Goal: Task Accomplishment & Management: Manage account settings

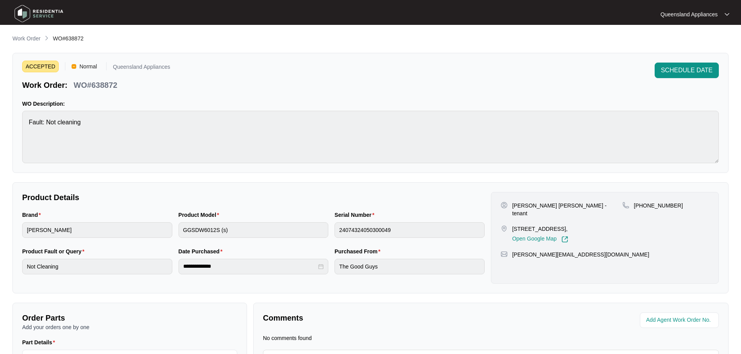
click at [47, 10] on img at bounding box center [39, 13] width 54 height 23
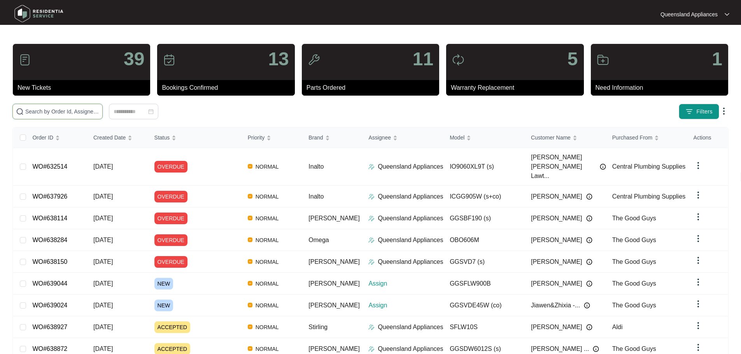
click at [99, 110] on input "text" at bounding box center [62, 111] width 74 height 9
paste input "639024"
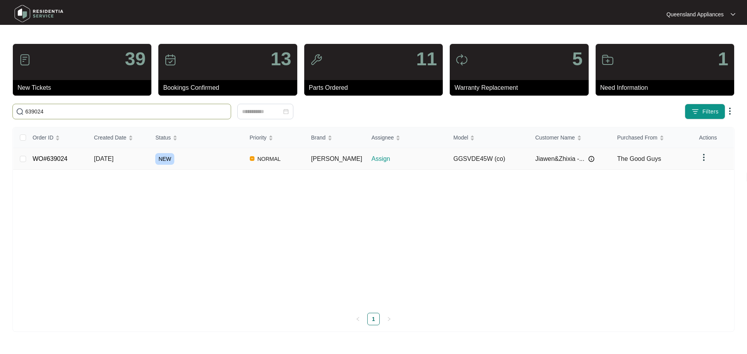
type input "639024"
click at [220, 157] on div "NEW" at bounding box center [199, 159] width 88 height 12
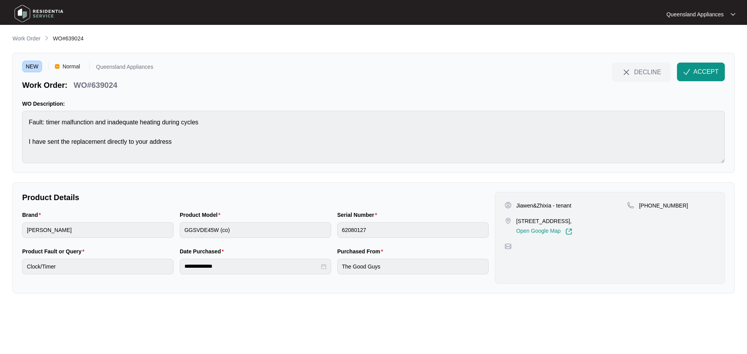
click at [107, 82] on p "WO#639024" at bounding box center [95, 85] width 44 height 11
copy p "639024"
drag, startPoint x: 681, startPoint y: 206, endPoint x: 647, endPoint y: 207, distance: 33.8
click at [488, 207] on div "[PHONE_NUMBER]" at bounding box center [671, 206] width 88 height 8
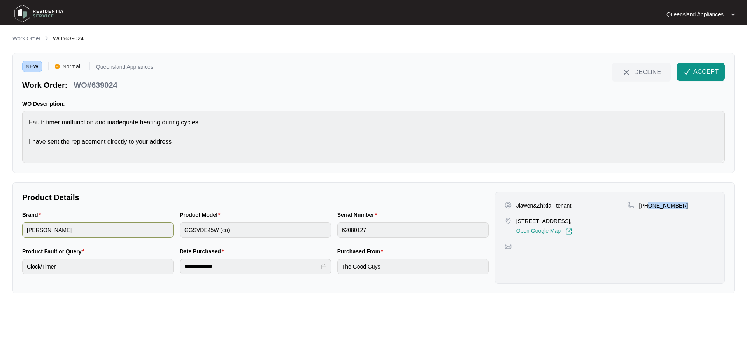
copy p "432 473 654"
click at [488, 78] on button "ACCEPT" at bounding box center [701, 72] width 48 height 19
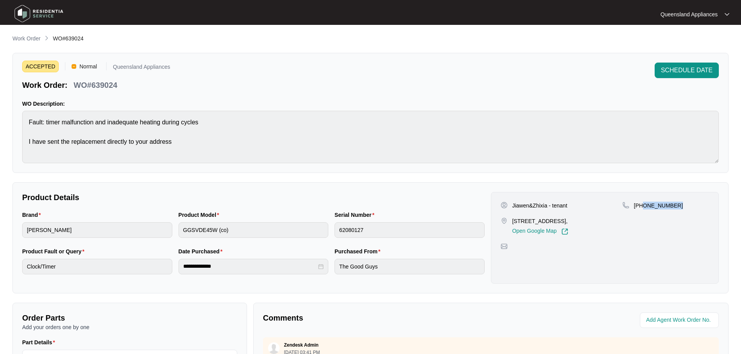
click at [30, 16] on img at bounding box center [39, 13] width 54 height 23
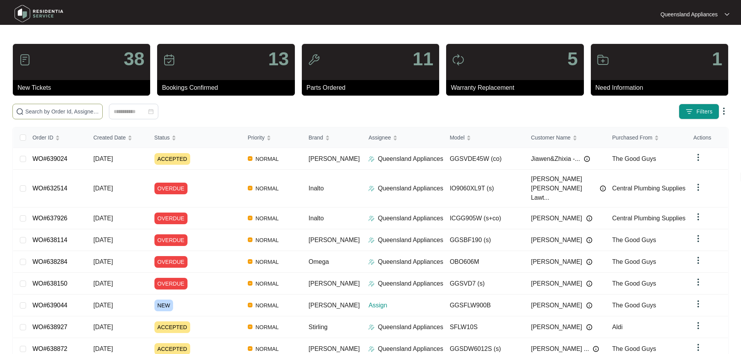
click at [65, 115] on input "text" at bounding box center [62, 111] width 74 height 9
paste input "639044"
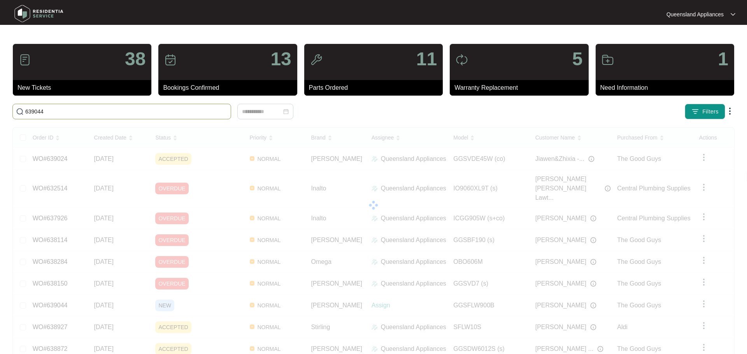
type input "639044"
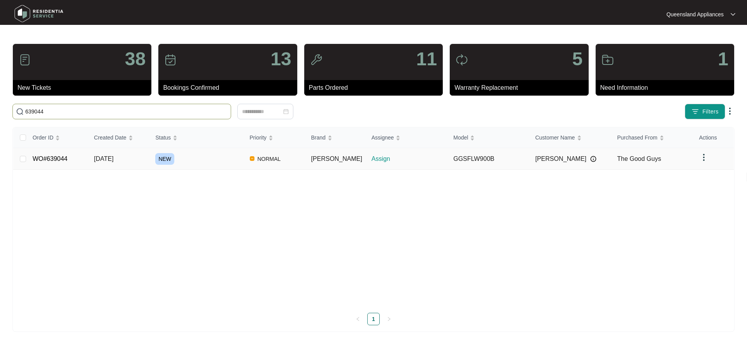
click at [136, 159] on td "[DATE]" at bounding box center [118, 159] width 61 height 22
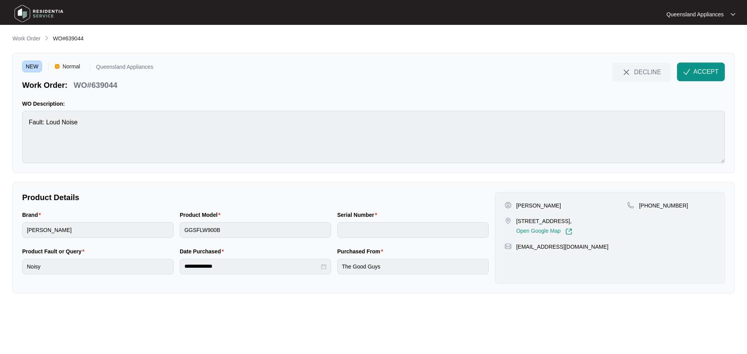
click at [116, 83] on p "WO#639044" at bounding box center [95, 85] width 44 height 11
copy div "DECLINE ACCEPT"
click at [112, 84] on p "WO#639044" at bounding box center [95, 85] width 44 height 11
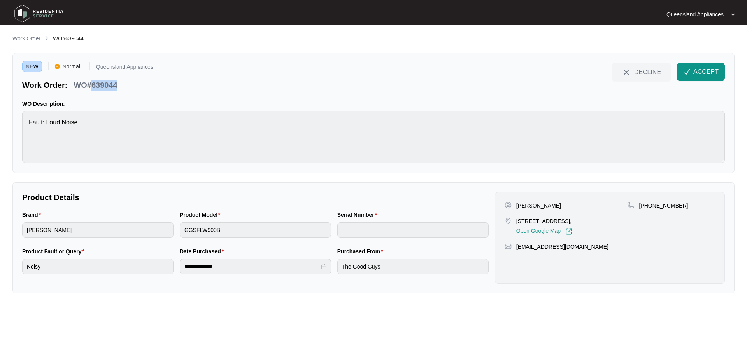
copy p "639044"
click at [488, 206] on p "[PHONE_NUMBER]" at bounding box center [662, 206] width 49 height 8
copy p "61422374650"
click at [488, 71] on span "ACCEPT" at bounding box center [705, 71] width 25 height 9
